Goal: Navigation & Orientation: Find specific page/section

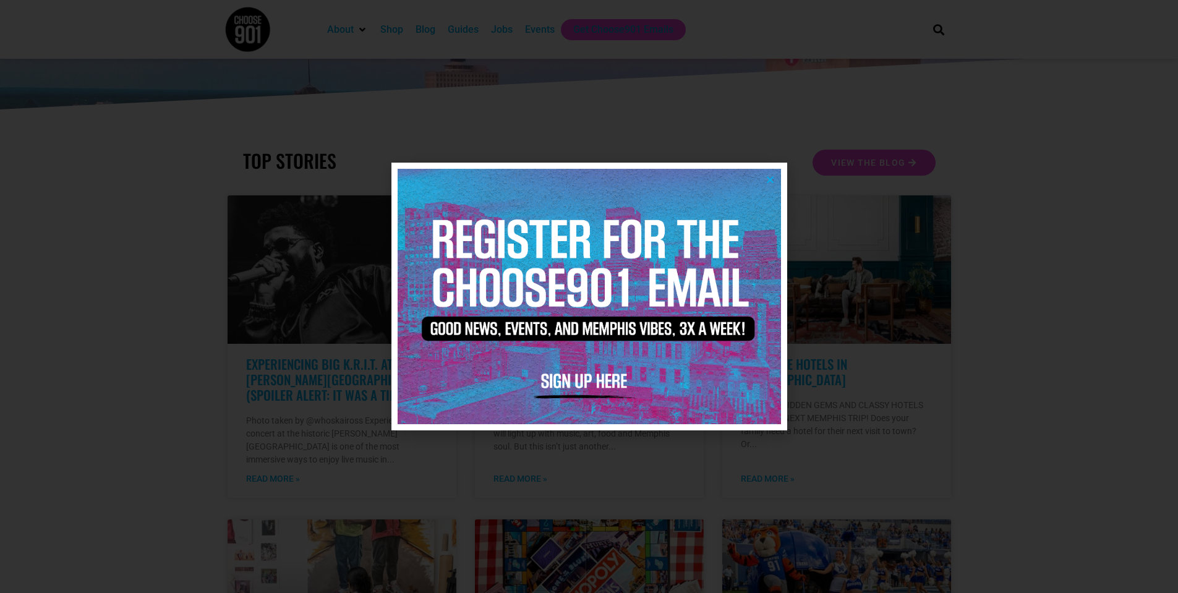
scroll to position [247, 0]
click at [171, 262] on div at bounding box center [589, 296] width 1178 height 593
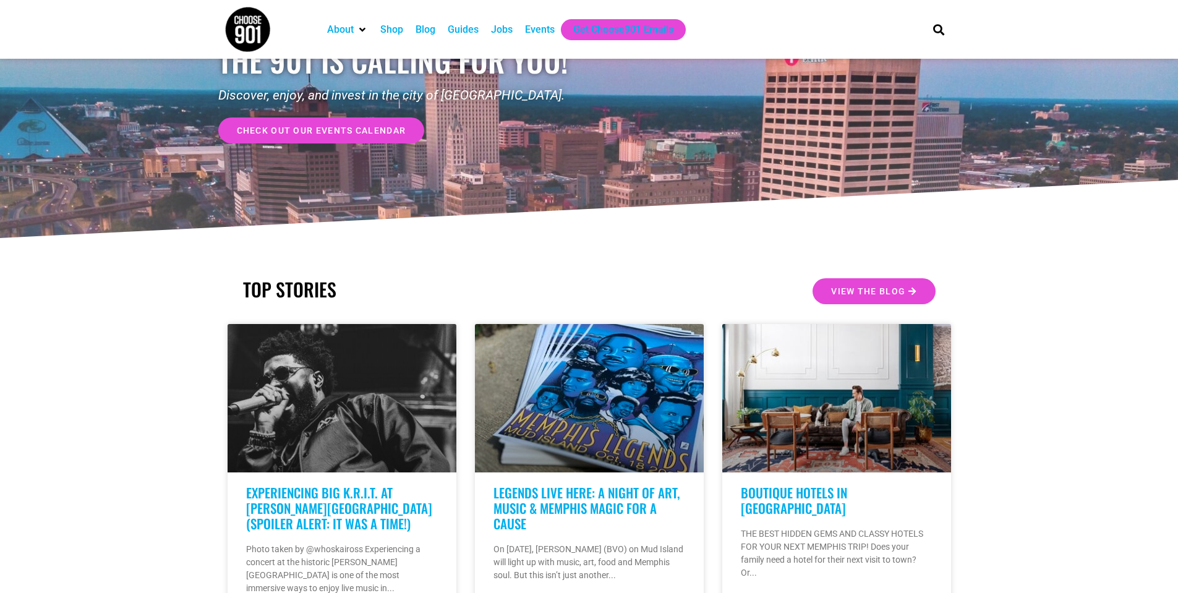
scroll to position [0, 0]
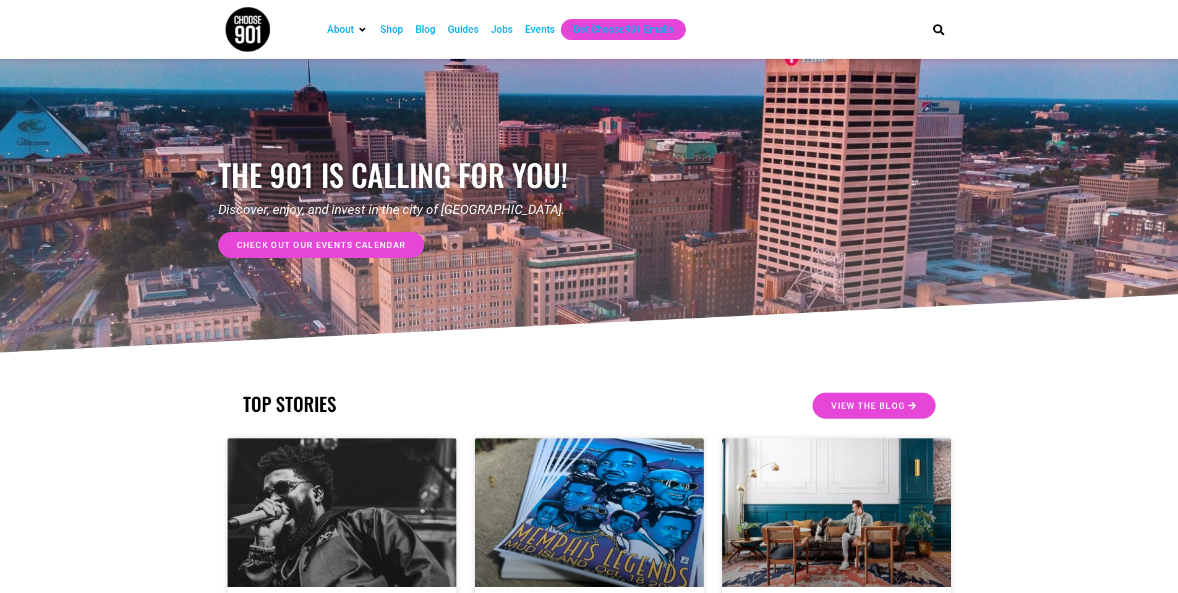
click at [497, 30] on div "Jobs" at bounding box center [502, 29] width 22 height 15
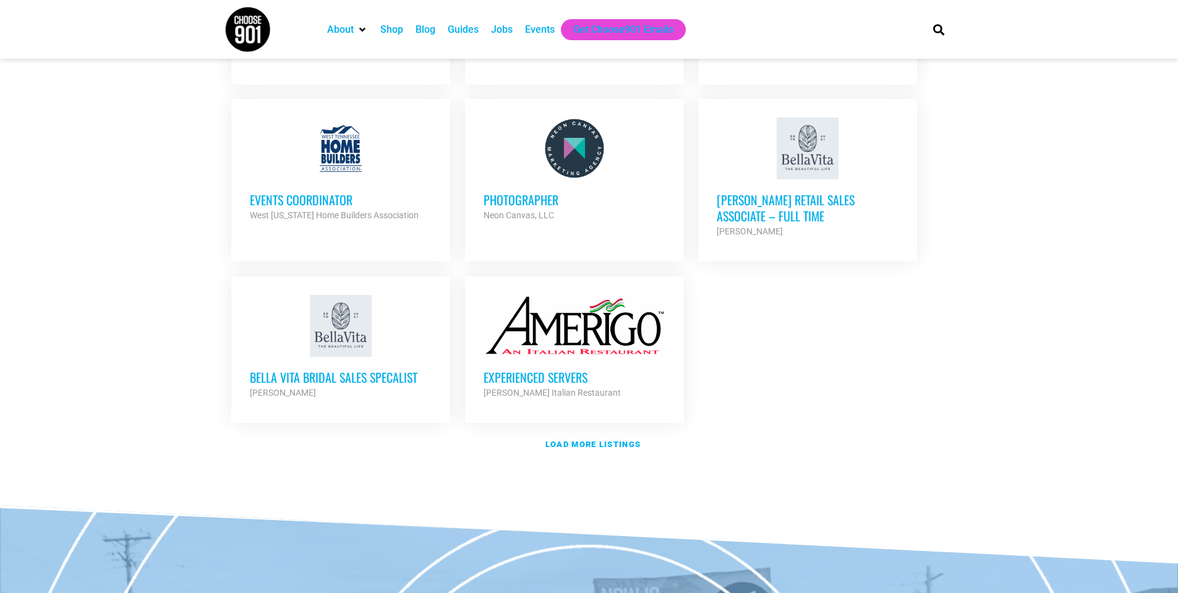
scroll to position [1360, 0]
click at [315, 193] on h3 "Events Coordinator" at bounding box center [341, 201] width 182 height 16
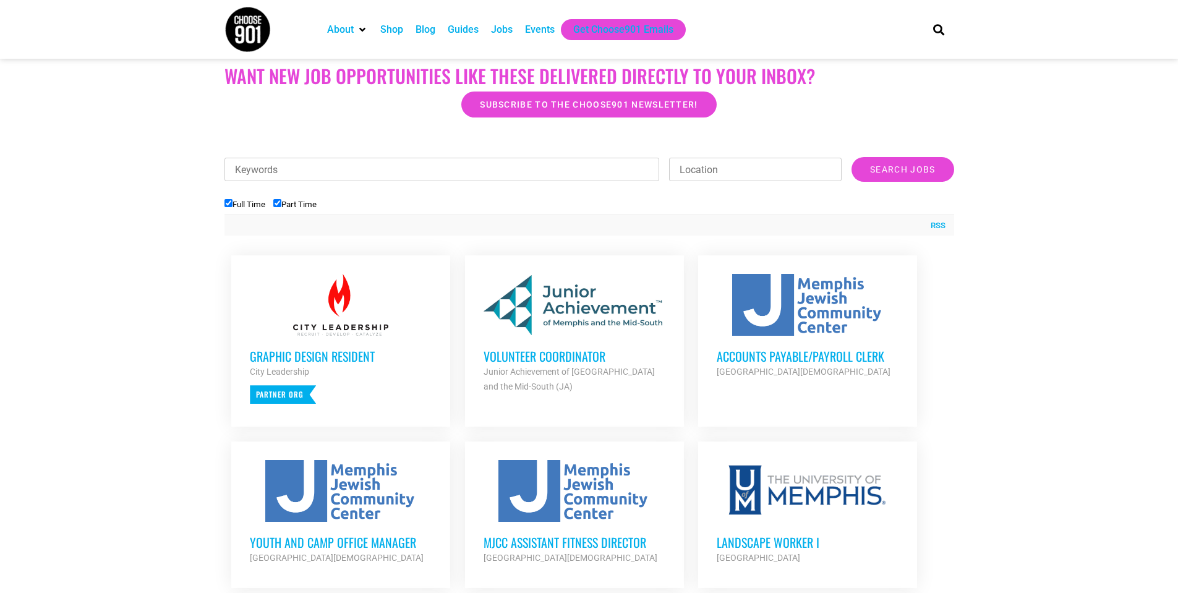
scroll to position [310, 0]
